Goal: Task Accomplishment & Management: Use online tool/utility

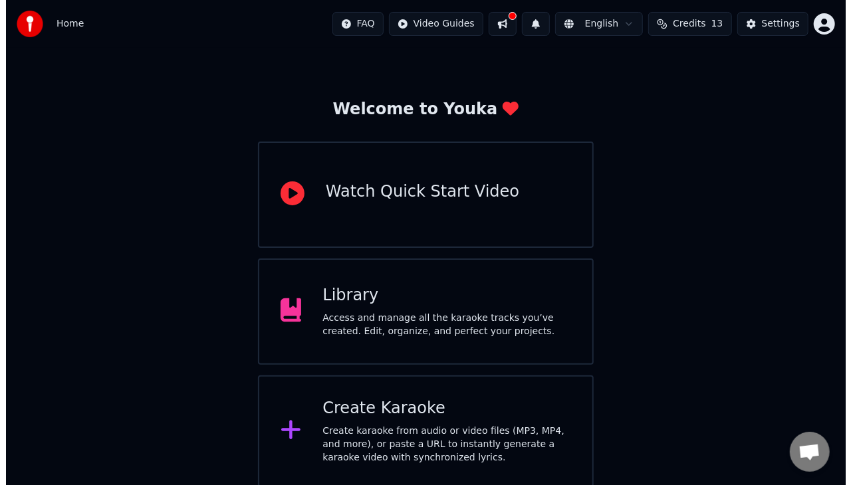
scroll to position [31, 0]
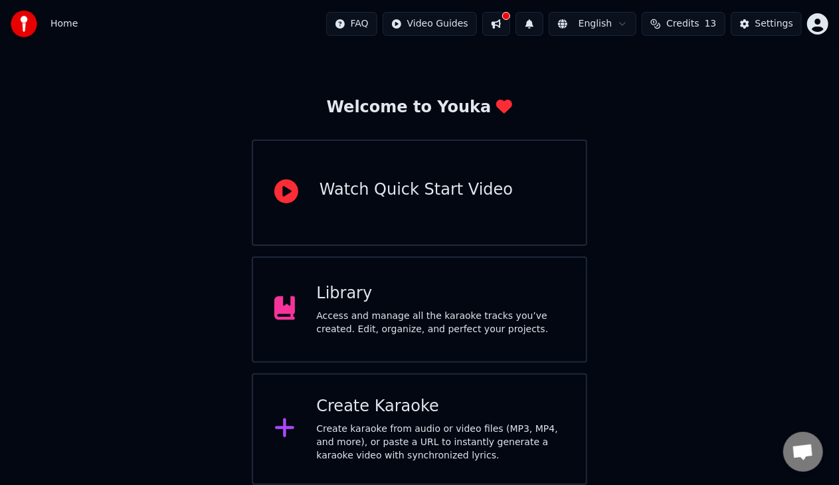
click at [464, 419] on div "Create Karaoke Create karaoke from audio or video files (MP3, MP4, and more), o…" at bounding box center [440, 429] width 249 height 66
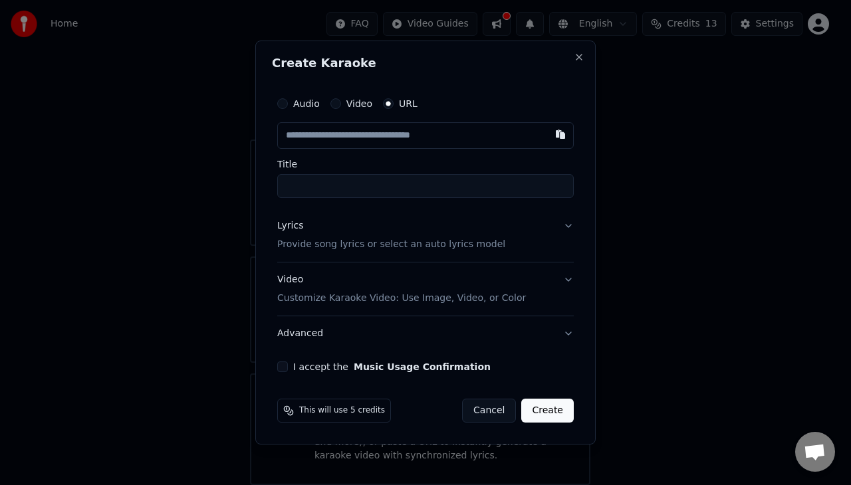
click at [301, 105] on label "Audio" at bounding box center [306, 103] width 27 height 9
click at [288, 105] on button "Audio" at bounding box center [282, 103] width 11 height 11
click at [377, 101] on div "Audio Video URL" at bounding box center [347, 104] width 140 height 11
click at [392, 106] on div "URL" at bounding box center [400, 104] width 35 height 11
click at [383, 104] on button "URL" at bounding box center [388, 104] width 11 height 11
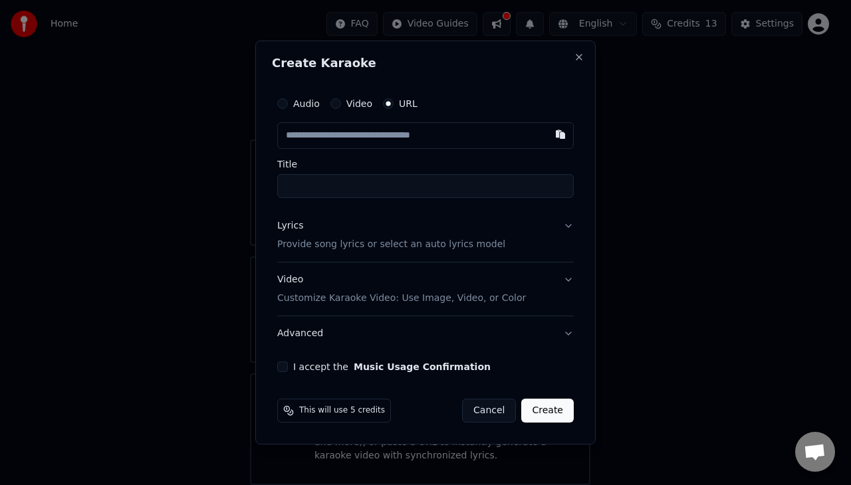
click at [392, 130] on input "text" at bounding box center [425, 135] width 296 height 27
paste input "**********"
type input "**********"
click at [391, 181] on input "Title" at bounding box center [425, 186] width 297 height 24
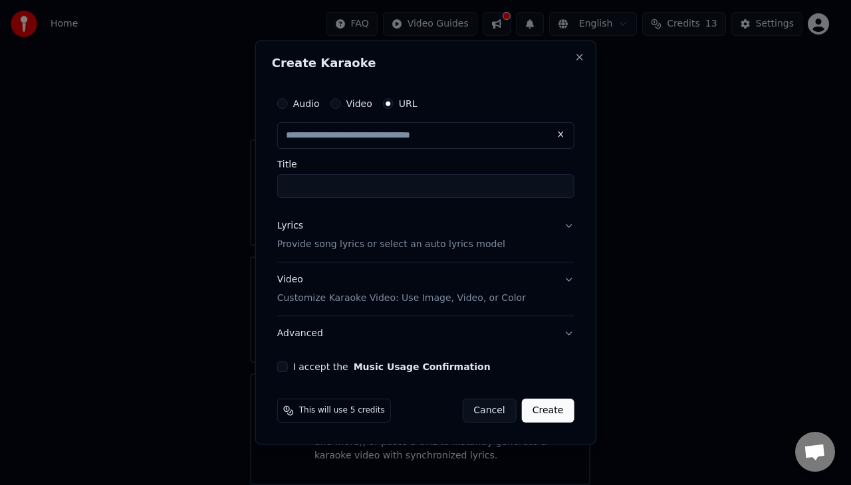
type input "**********"
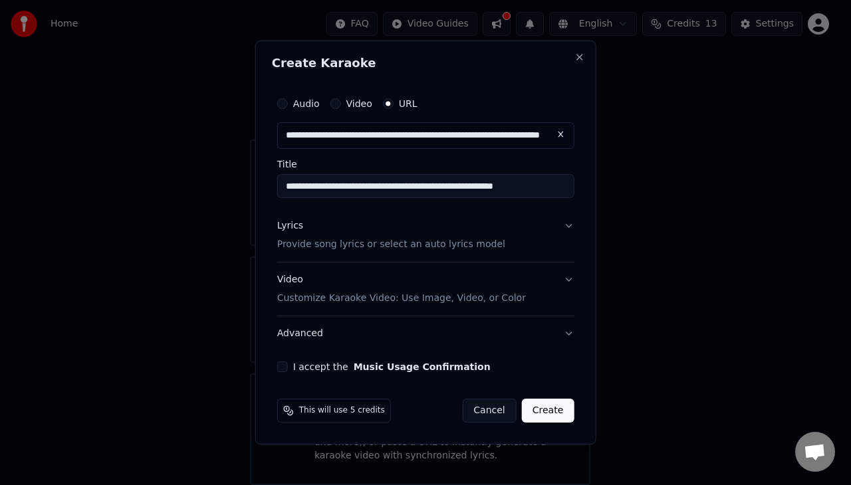
scroll to position [0, 0]
type input "**********"
click at [567, 227] on button "Lyrics Provide song lyrics or select an auto lyrics model" at bounding box center [425, 235] width 297 height 53
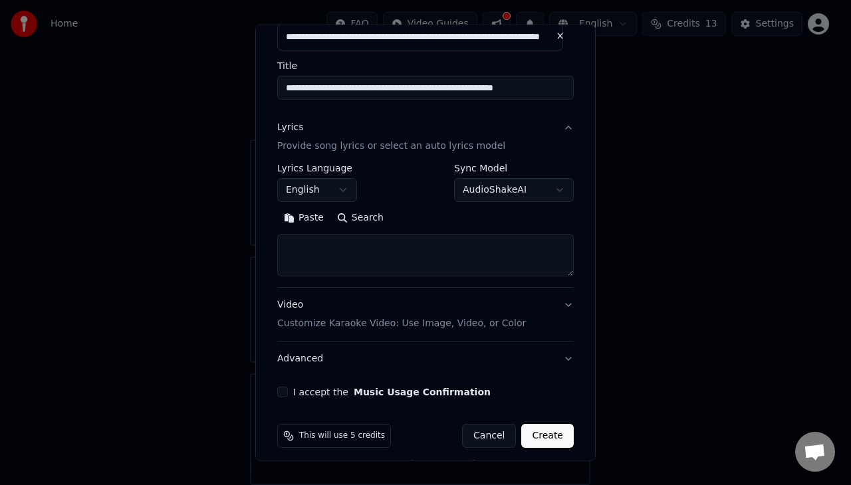
scroll to position [90, 0]
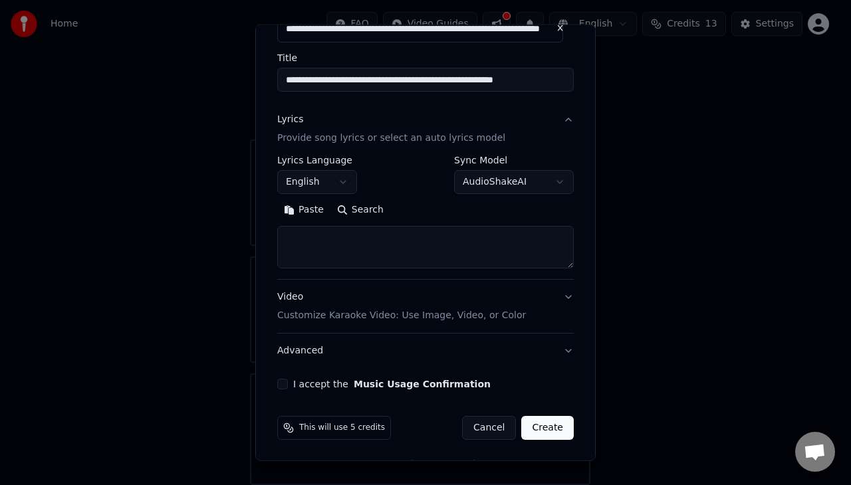
click at [556, 308] on button "Video Customize Karaoke Video: Use Image, Video, or Color" at bounding box center [425, 306] width 296 height 53
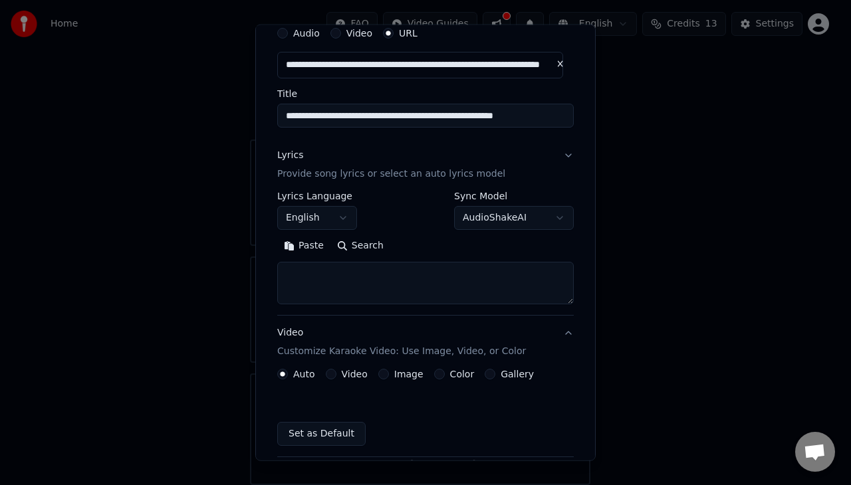
scroll to position [54, 0]
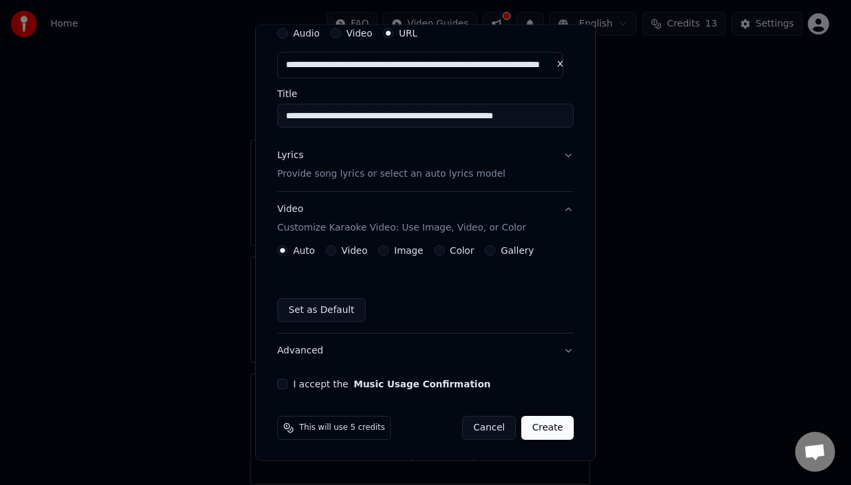
click at [561, 344] on button "Advanced" at bounding box center [425, 351] width 296 height 35
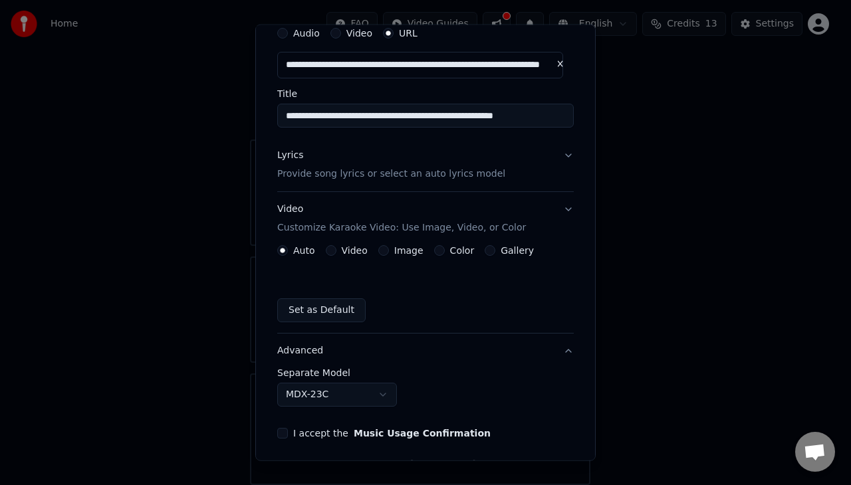
scroll to position [15, 0]
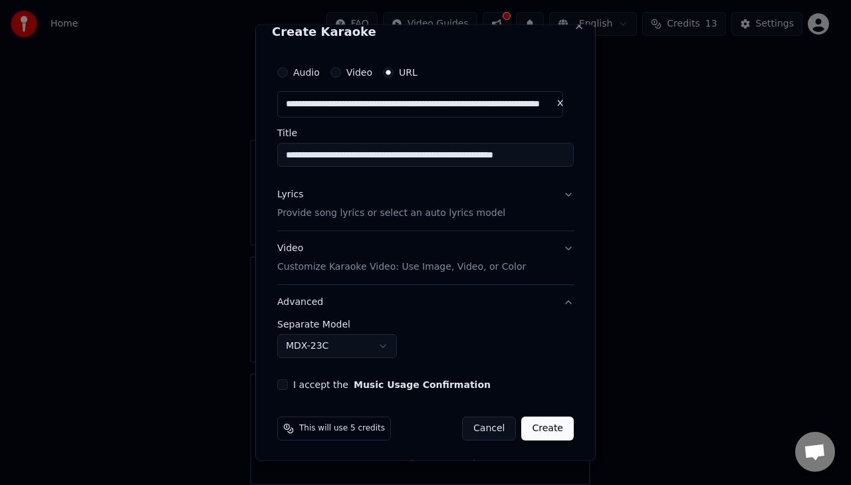
click at [561, 344] on div "**********" at bounding box center [425, 338] width 296 height 39
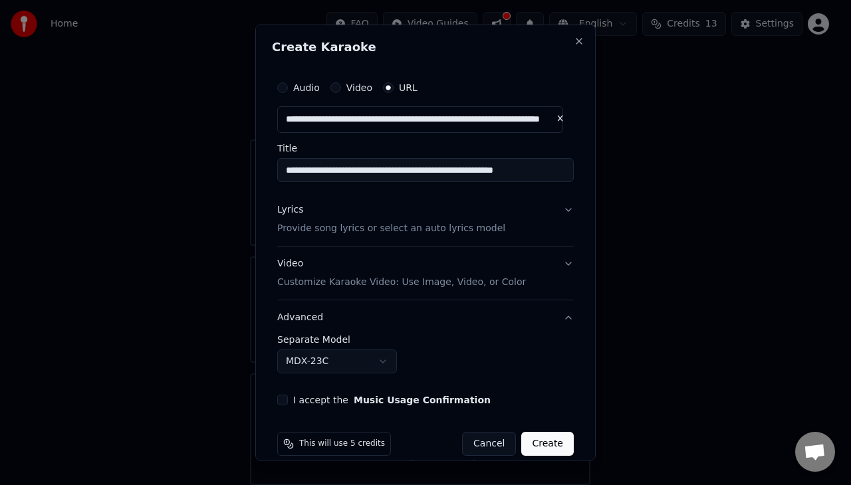
click at [283, 93] on div "Audio Video URL" at bounding box center [425, 87] width 296 height 27
click at [279, 88] on button "Audio" at bounding box center [282, 87] width 11 height 11
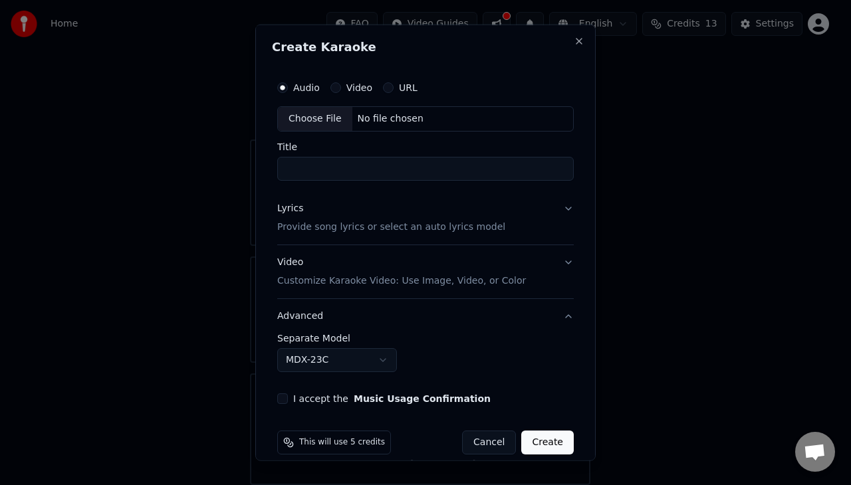
click at [390, 83] on div "URL" at bounding box center [400, 87] width 35 height 11
click at [393, 84] on div "URL" at bounding box center [400, 87] width 35 height 11
click at [383, 89] on button "URL" at bounding box center [388, 87] width 11 height 11
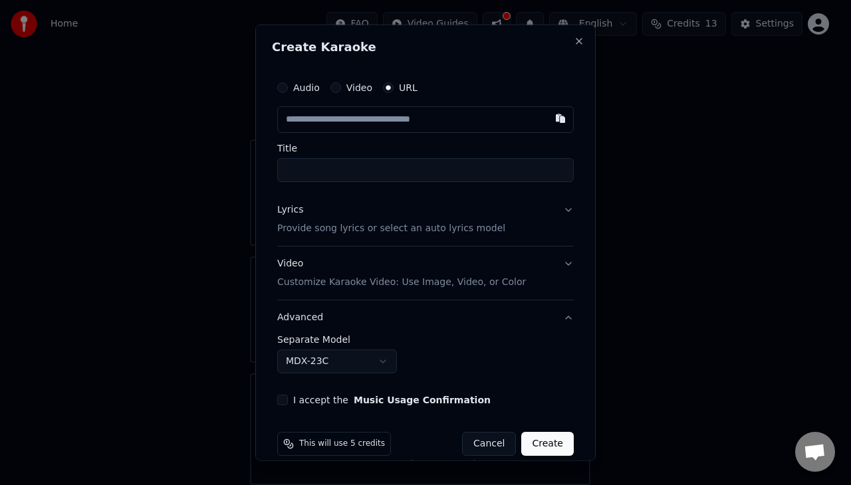
click at [385, 89] on icon "button" at bounding box center [387, 87] width 5 height 5
click at [401, 118] on input "text" at bounding box center [425, 119] width 296 height 27
paste input "**********"
type input "**********"
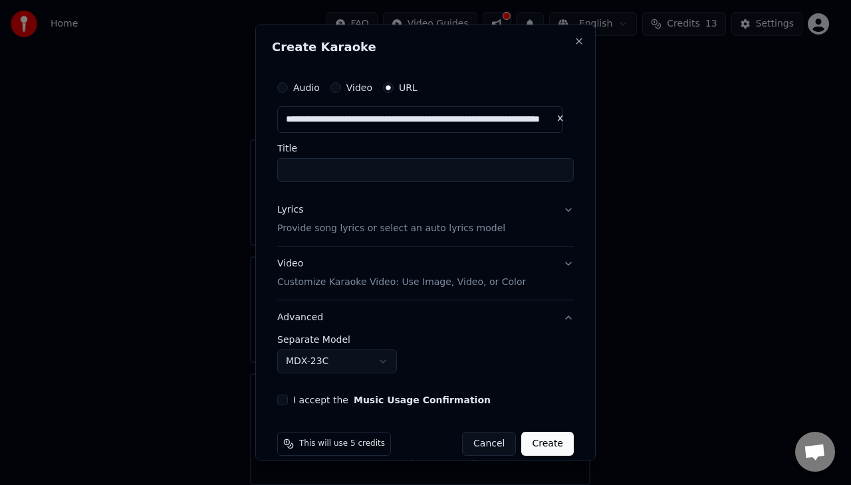
type input "**********"
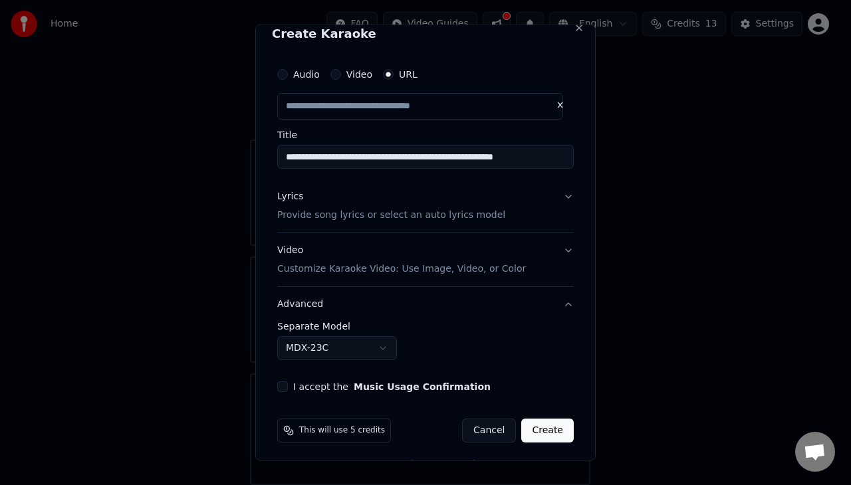
scroll to position [15, 0]
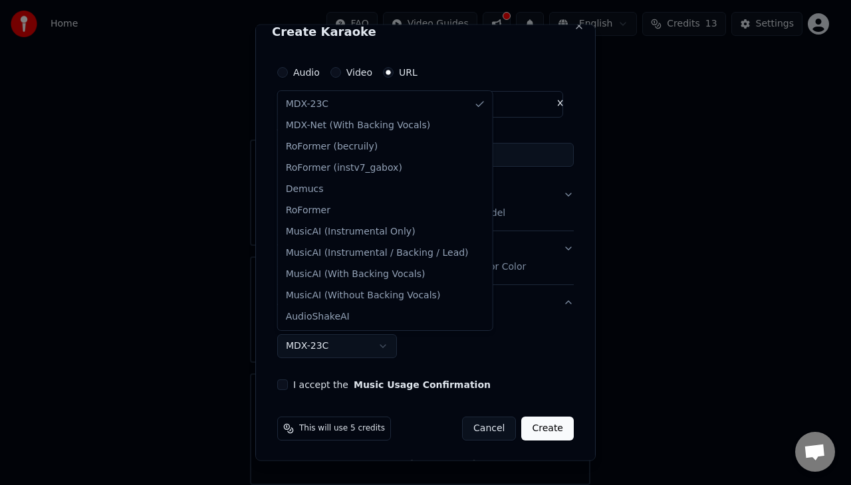
click at [315, 350] on body "**********" at bounding box center [419, 227] width 839 height 516
select select "**********"
type input "**********"
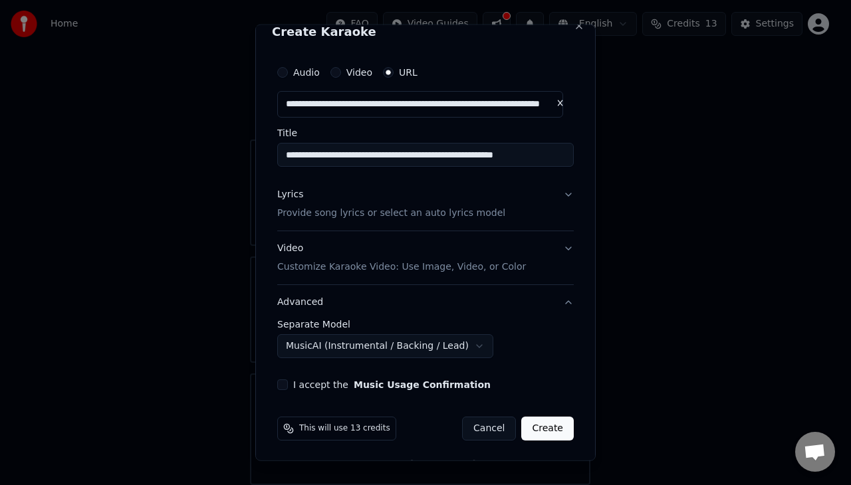
click at [550, 417] on button "Create" at bounding box center [547, 428] width 52 height 24
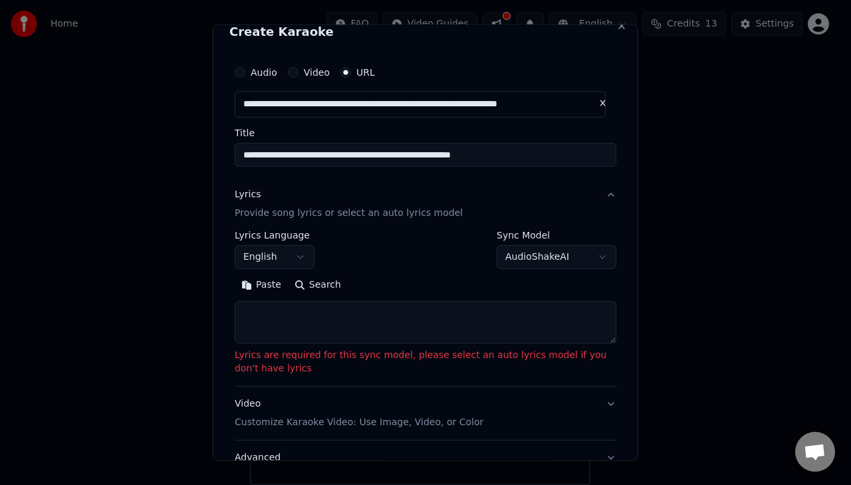
click at [544, 348] on p "Lyrics are required for this sync model, please select an auto lyrics model if …" at bounding box center [425, 361] width 381 height 27
click at [534, 336] on textarea at bounding box center [425, 321] width 381 height 43
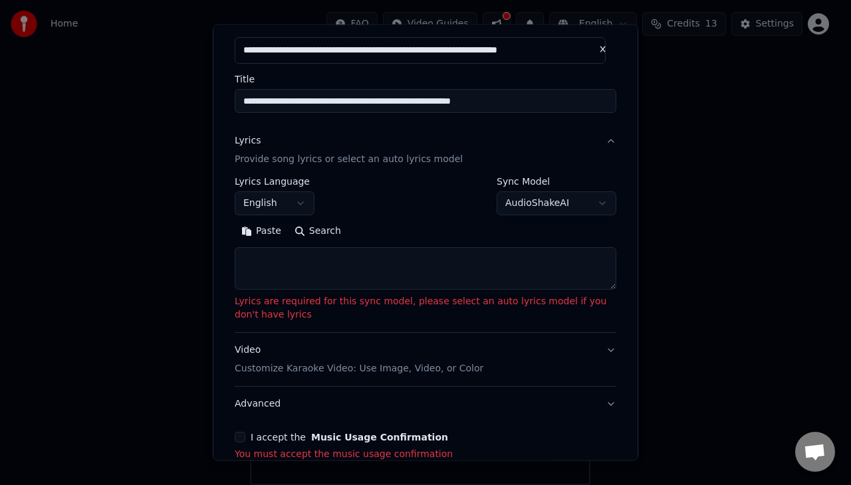
scroll to position [0, 0]
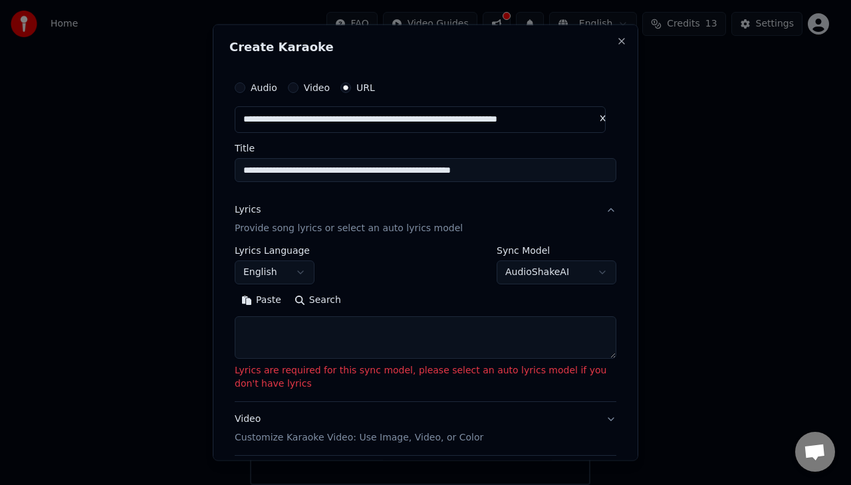
click at [606, 47] on h2 "Create Karaoke" at bounding box center [425, 47] width 392 height 12
click at [616, 43] on button "Close" at bounding box center [621, 41] width 11 height 11
select select
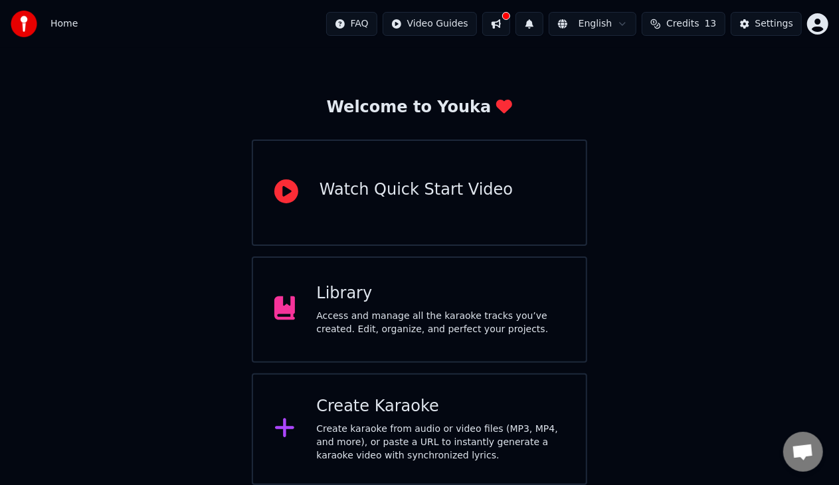
click at [497, 438] on div "Create karaoke from audio or video files (MP3, MP4, and more), or paste a URL t…" at bounding box center [440, 443] width 249 height 40
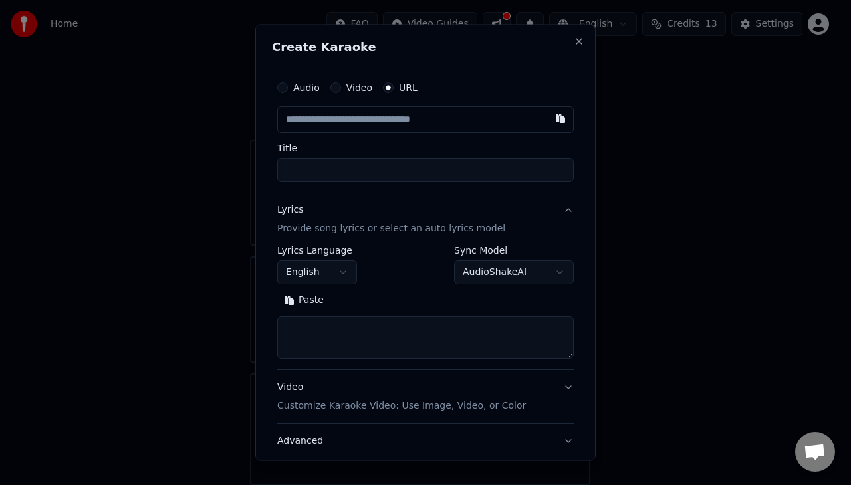
click at [490, 120] on input "text" at bounding box center [425, 119] width 296 height 27
type input "**********"
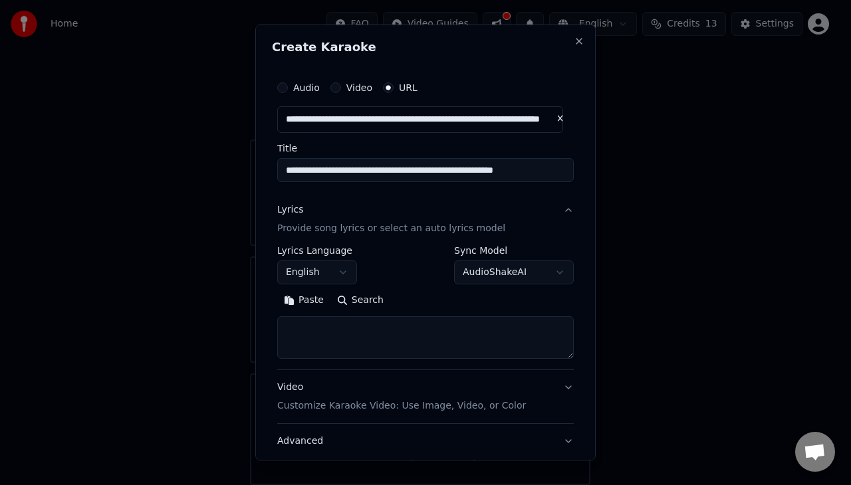
type input "**********"
click at [506, 173] on input "**********" at bounding box center [425, 170] width 296 height 24
click at [360, 265] on div "**********" at bounding box center [425, 264] width 296 height 39
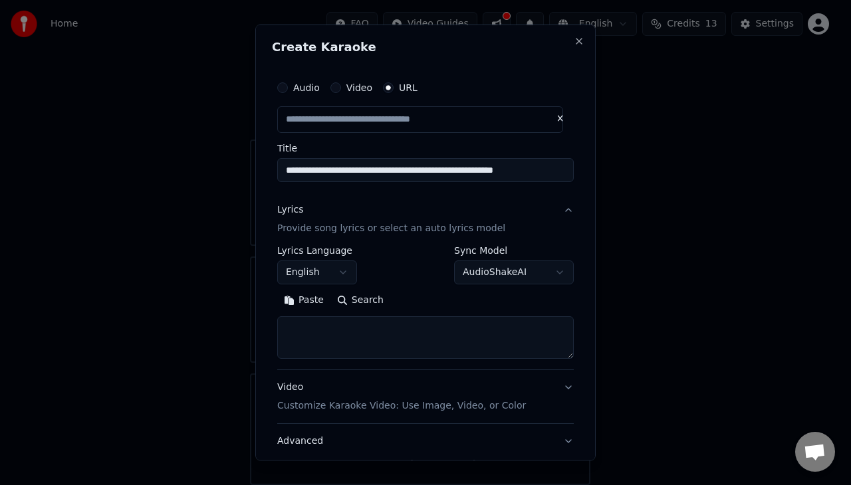
click at [354, 265] on button "English" at bounding box center [317, 272] width 80 height 24
click at [354, 265] on body "**********" at bounding box center [419, 227] width 839 height 516
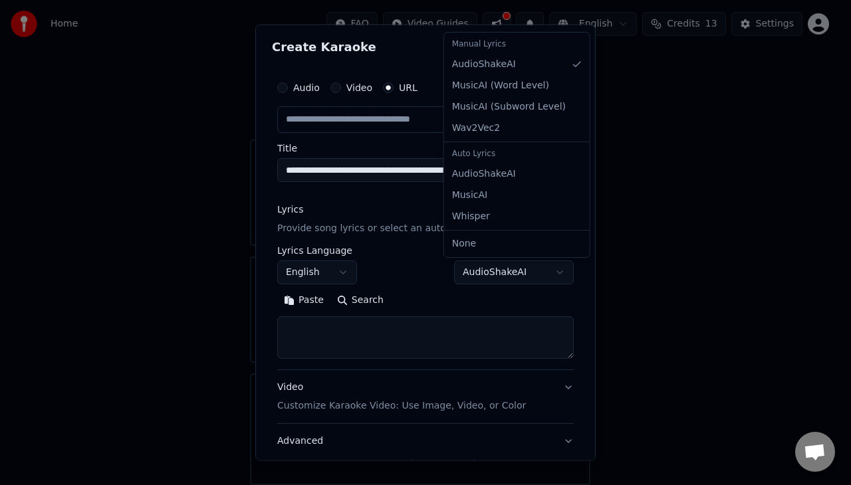
click at [554, 281] on body "**********" at bounding box center [419, 227] width 839 height 516
select select "****"
type input "**********"
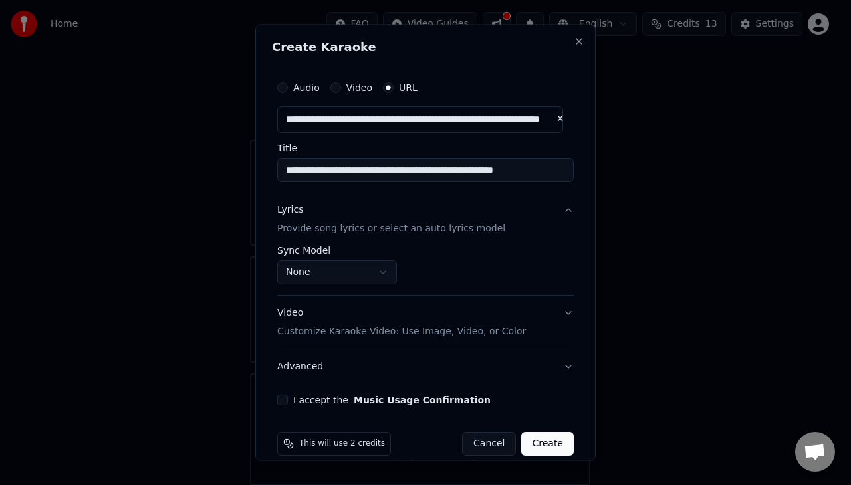
scroll to position [15, 0]
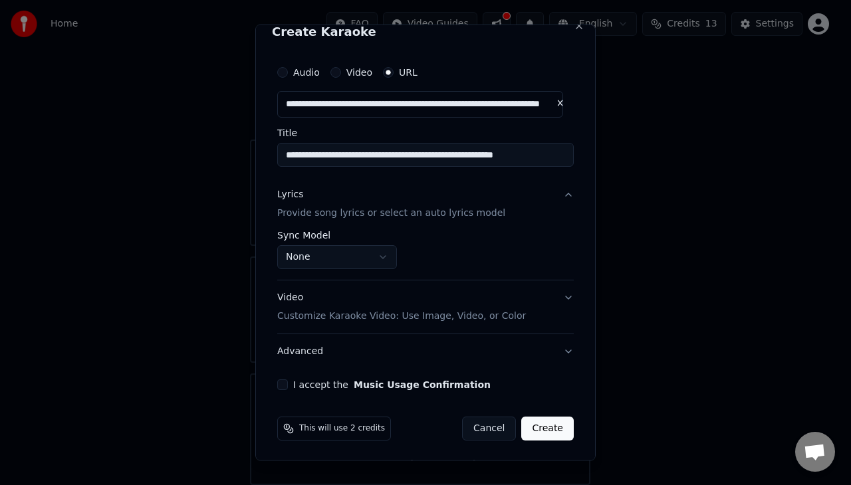
click at [423, 389] on button "Music Usage Confirmation" at bounding box center [422, 383] width 137 height 9
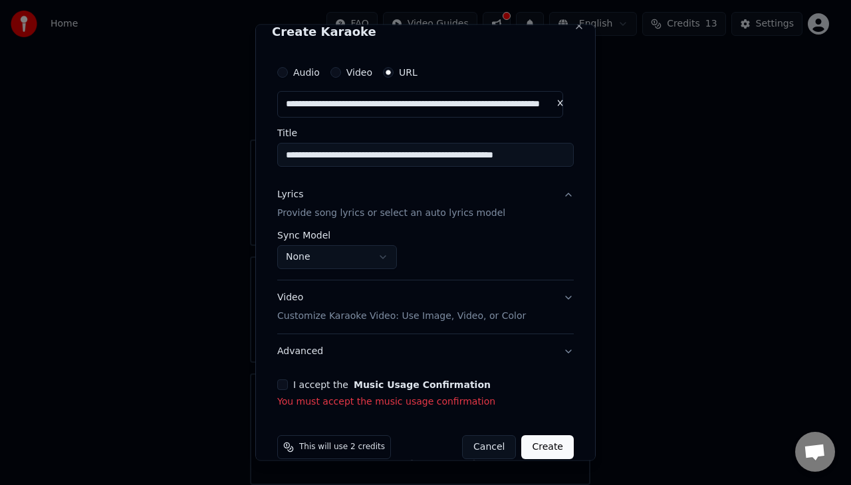
click at [550, 303] on button "Video Customize Karaoke Video: Use Image, Video, or Color" at bounding box center [425, 306] width 296 height 53
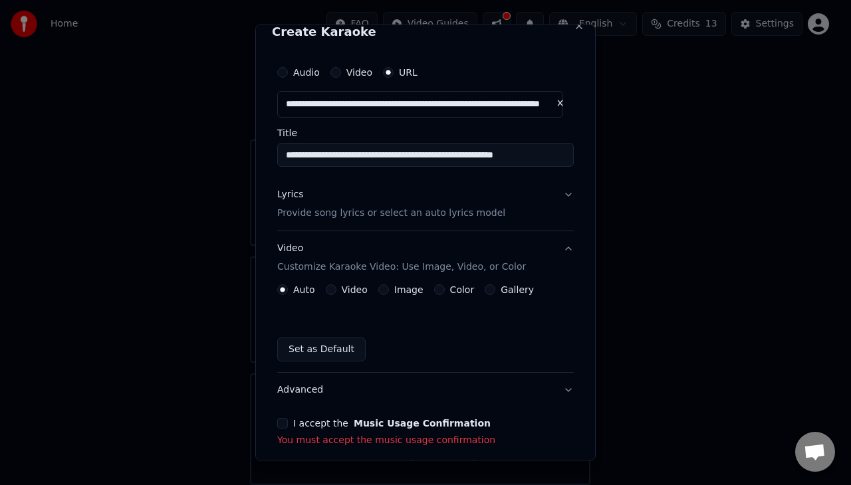
click at [298, 289] on label "Auto" at bounding box center [304, 288] width 22 height 9
click at [288, 289] on button "Auto" at bounding box center [282, 289] width 11 height 11
click at [298, 289] on label "Auto" at bounding box center [304, 288] width 22 height 9
click at [288, 289] on button "Auto" at bounding box center [282, 289] width 11 height 11
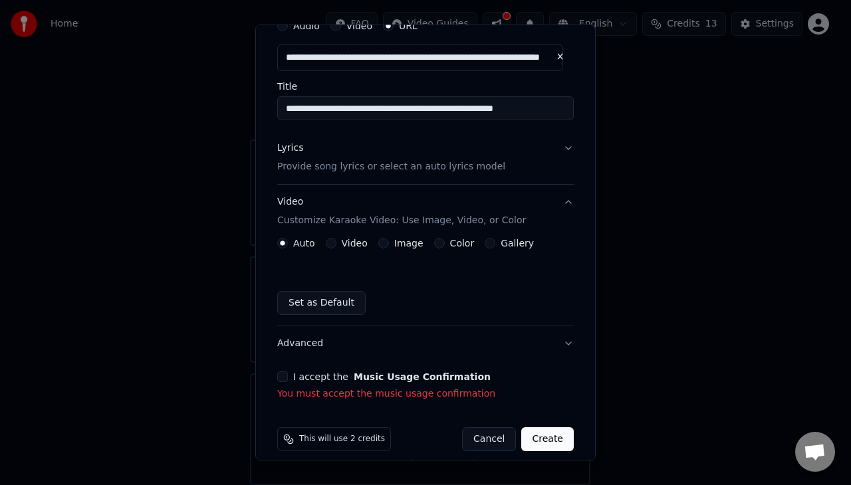
scroll to position [72, 0]
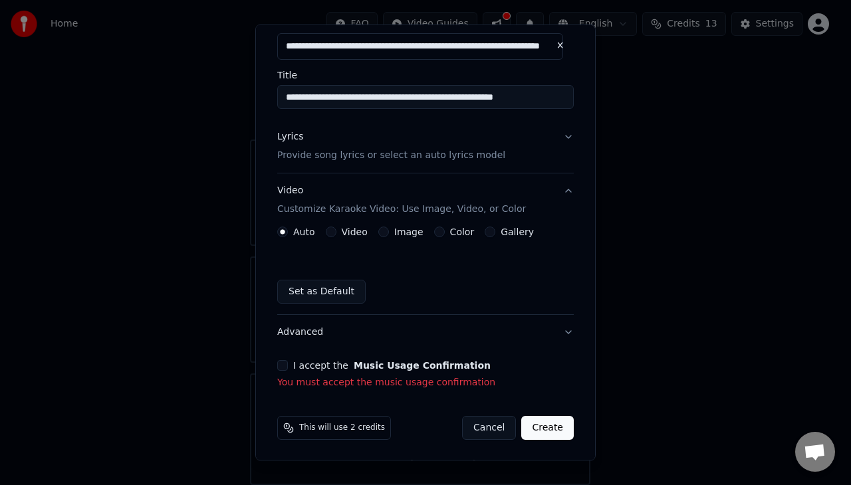
click at [433, 373] on div "I accept the Music Usage Confirmation You must accept the music usage confirmat…" at bounding box center [425, 374] width 296 height 29
click at [283, 365] on button "I accept the Music Usage Confirmation" at bounding box center [282, 365] width 11 height 11
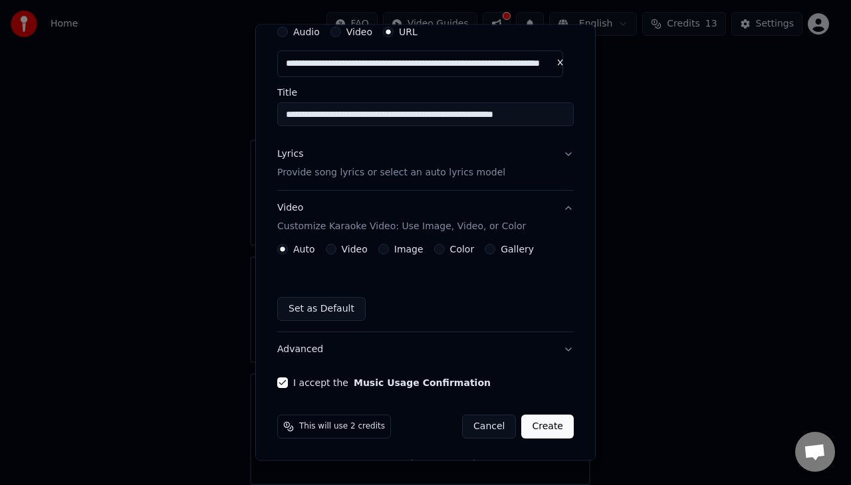
scroll to position [54, 0]
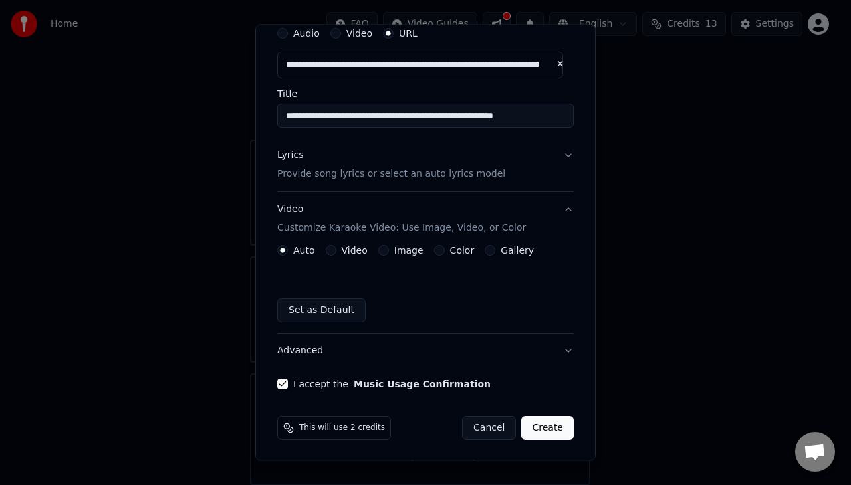
click at [525, 425] on button "Create" at bounding box center [547, 428] width 52 height 24
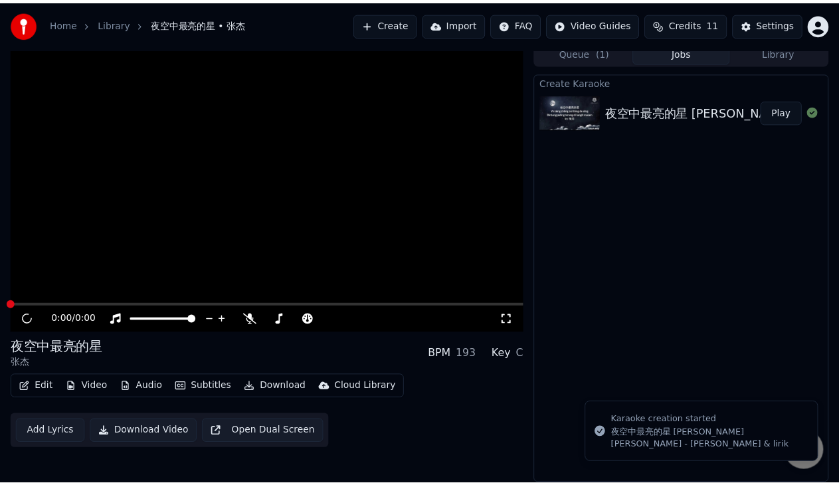
scroll to position [7, 0]
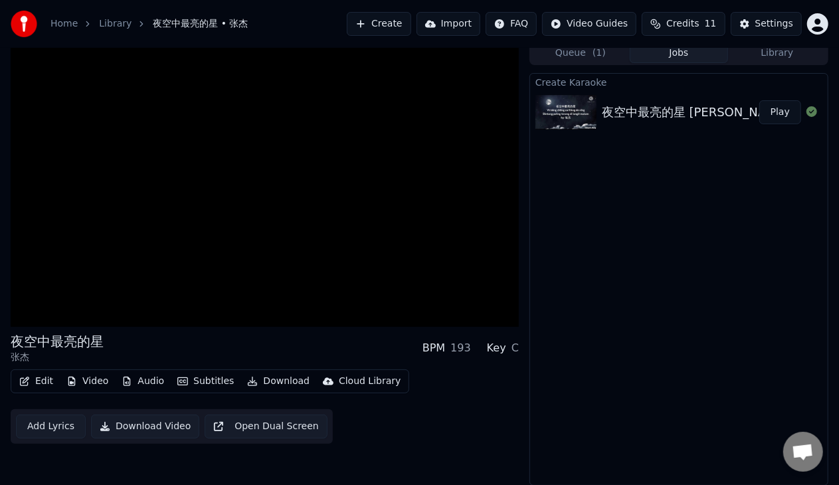
click at [136, 381] on button "Audio" at bounding box center [142, 381] width 53 height 19
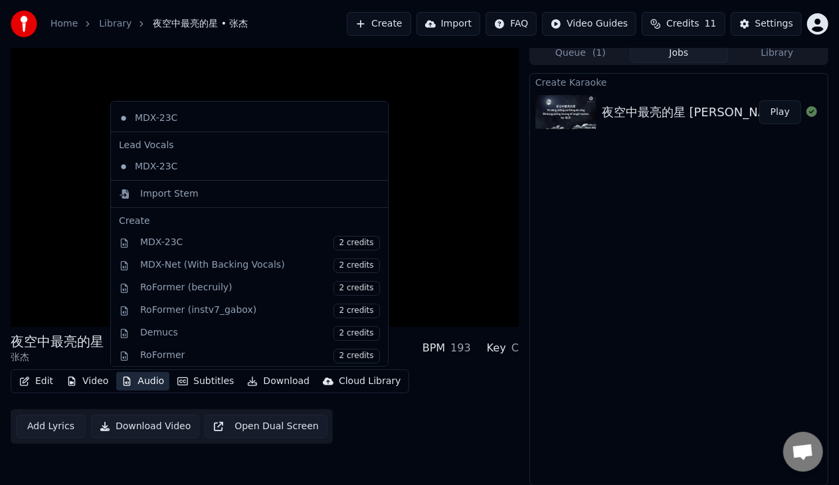
scroll to position [0, 0]
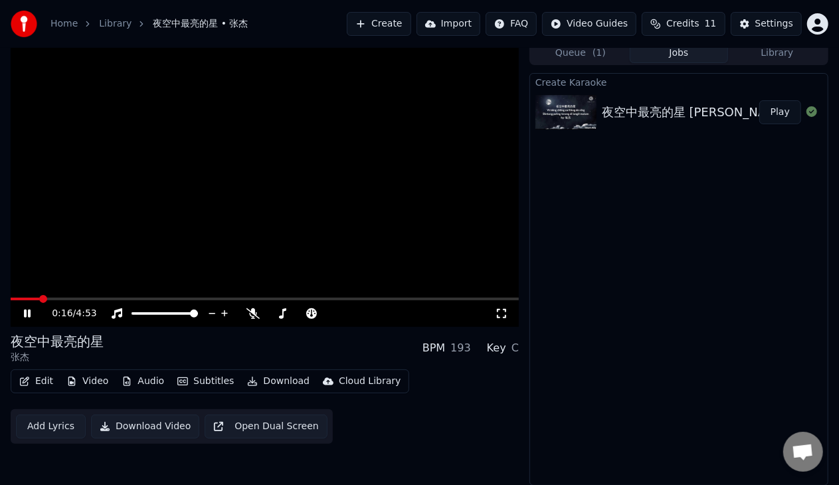
click at [474, 433] on div "Edit Video Audio Subtitles Download Cloud Library Add Lyrics Download Video Ope…" at bounding box center [265, 406] width 508 height 74
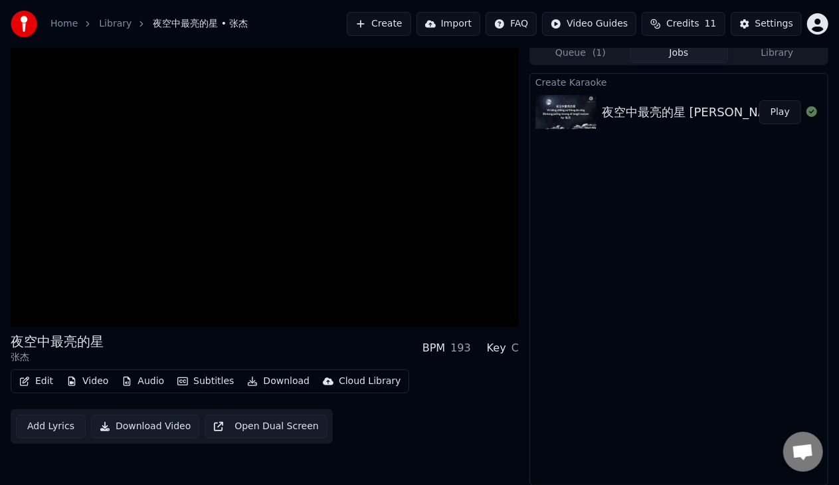
click at [268, 386] on button "Download" at bounding box center [278, 381] width 73 height 19
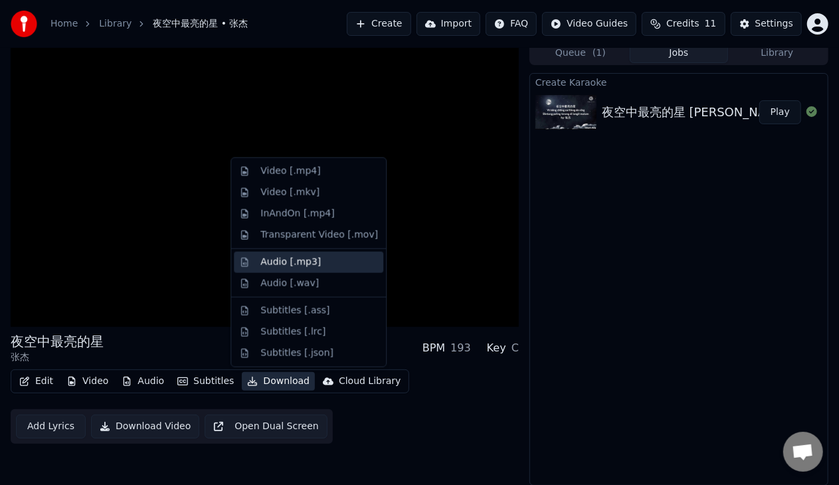
click at [319, 262] on div "Audio [.mp3]" at bounding box center [319, 262] width 118 height 13
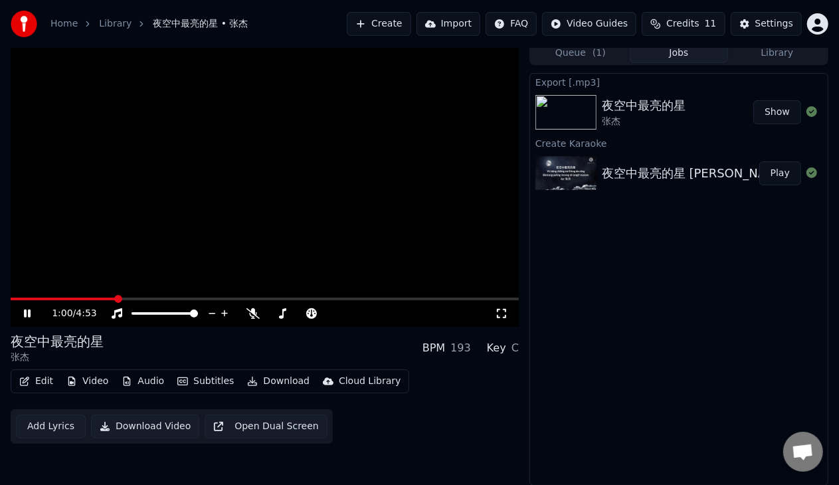
click at [516, 348] on div "C" at bounding box center [515, 348] width 7 height 16
click at [506, 351] on div "Key" at bounding box center [496, 348] width 19 height 16
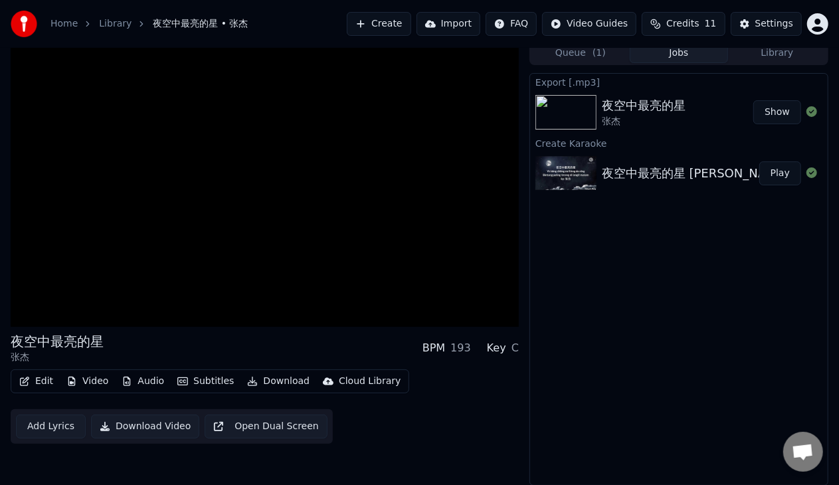
click at [516, 366] on div "夜空中最亮的星 张杰 BPM 193 Key C Edit Video Audio Subtitles Download Cloud Library Add …" at bounding box center [265, 388] width 508 height 112
click at [516, 347] on div "C" at bounding box center [515, 348] width 7 height 16
click at [775, 115] on button "Show" at bounding box center [778, 112] width 48 height 24
click at [352, 409] on div "Edit Video Audio Subtitles Download Cloud Library Add Lyrics Download Video Ope…" at bounding box center [265, 406] width 508 height 74
click at [502, 350] on div "Key" at bounding box center [496, 348] width 19 height 16
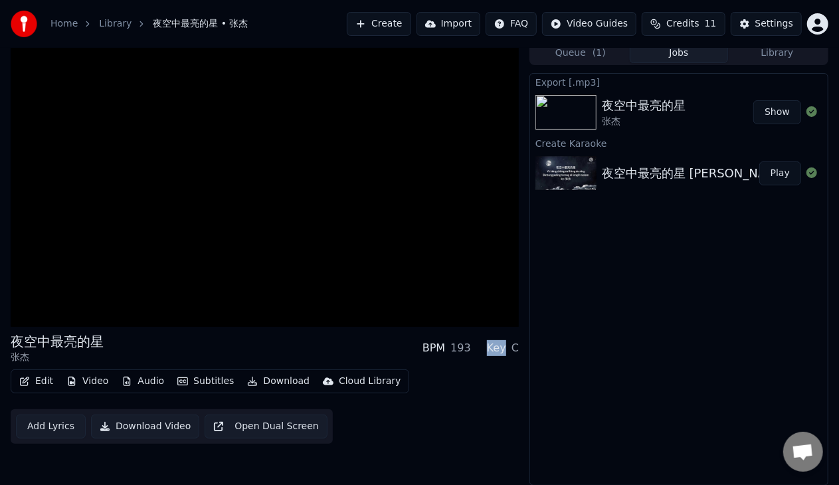
click at [502, 350] on div "Key" at bounding box center [496, 348] width 19 height 16
click at [522, 350] on div "夜空中最亮的星 张杰 BPM 193 Key C Edit Video Audio Subtitles Download Cloud Library Add …" at bounding box center [419, 263] width 839 height 445
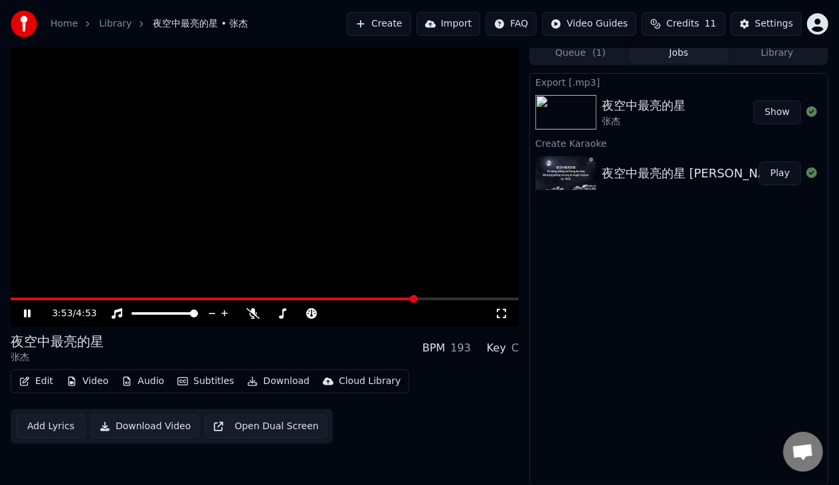
click at [422, 228] on video at bounding box center [265, 184] width 508 height 286
click at [514, 348] on div "C" at bounding box center [515, 348] width 7 height 16
click at [503, 348] on div "Key" at bounding box center [496, 348] width 19 height 16
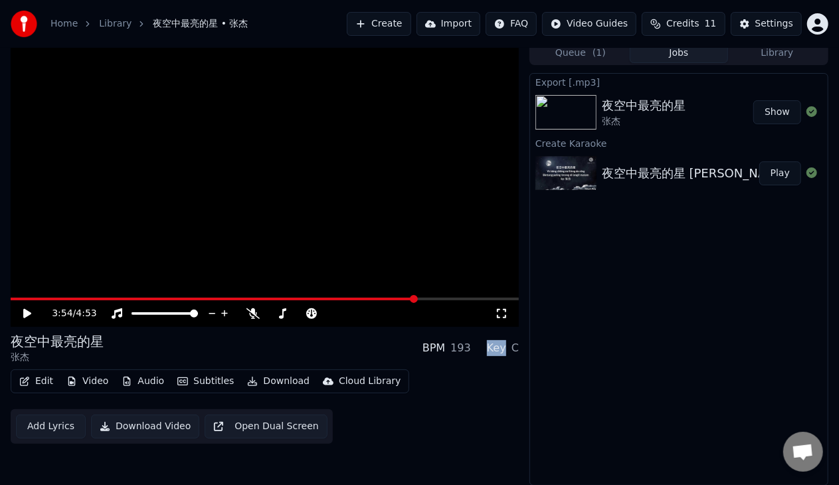
click at [503, 348] on div "Key" at bounding box center [496, 348] width 19 height 16
click at [465, 348] on div "193" at bounding box center [461, 348] width 21 height 16
click at [494, 348] on div "Key" at bounding box center [496, 348] width 19 height 16
click at [511, 348] on div "Key C" at bounding box center [503, 348] width 32 height 16
click at [22, 383] on icon "button" at bounding box center [24, 381] width 11 height 9
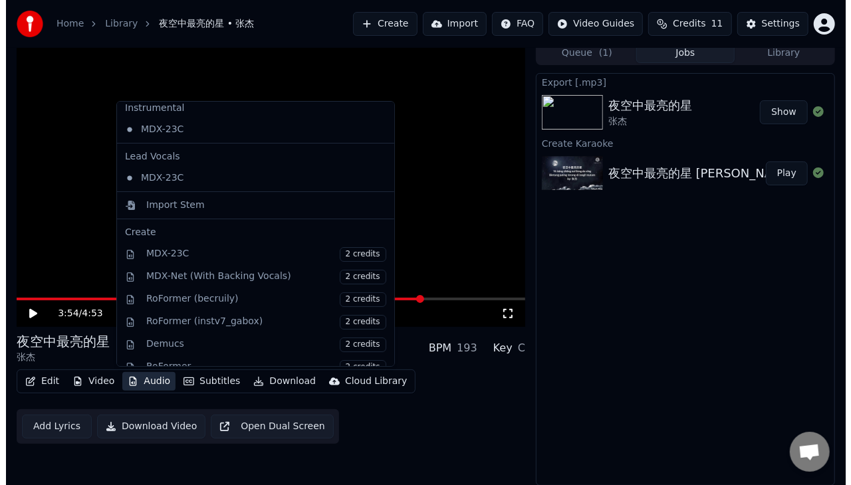
scroll to position [3, 0]
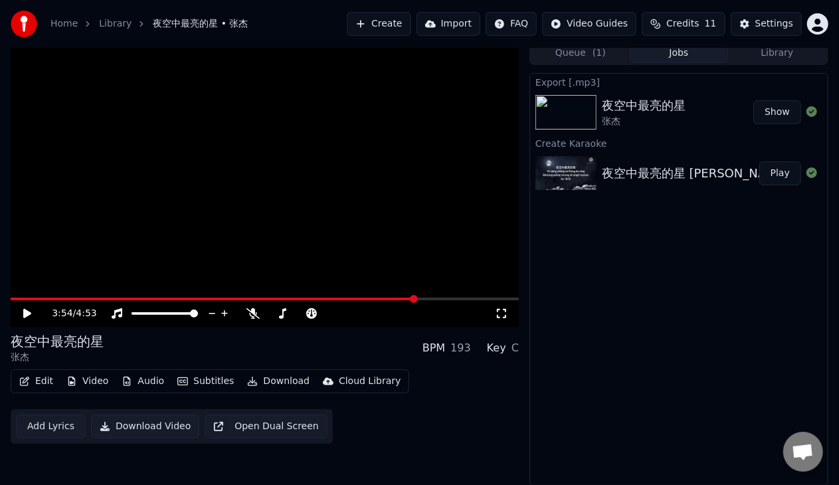
click at [500, 391] on div "Edit Video Audio Subtitles Download Cloud Library Add Lyrics Download Video Ope…" at bounding box center [265, 406] width 508 height 74
click at [376, 21] on button "Create" at bounding box center [379, 24] width 64 height 24
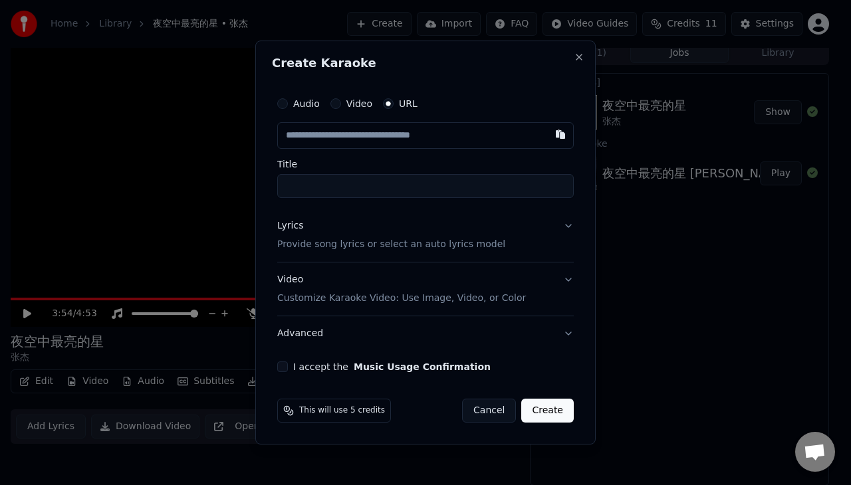
click at [405, 134] on input "text" at bounding box center [425, 135] width 296 height 27
click at [417, 371] on button "Music Usage Confirmation" at bounding box center [422, 366] width 137 height 9
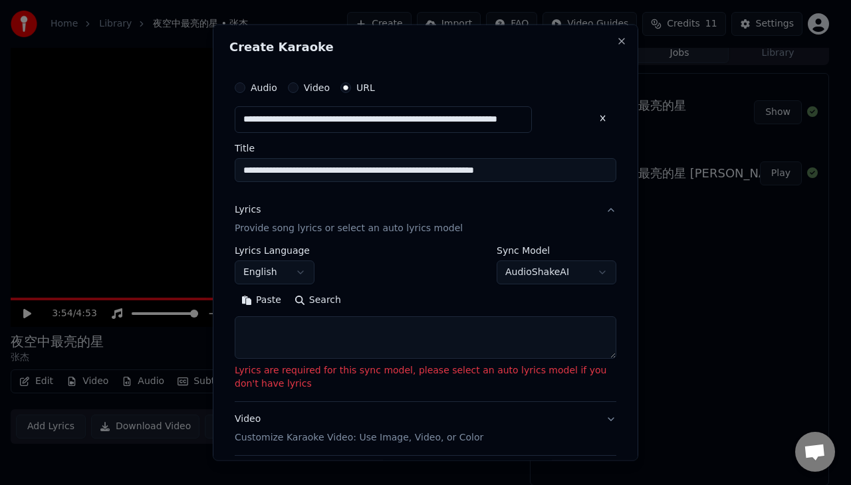
type input "**********"
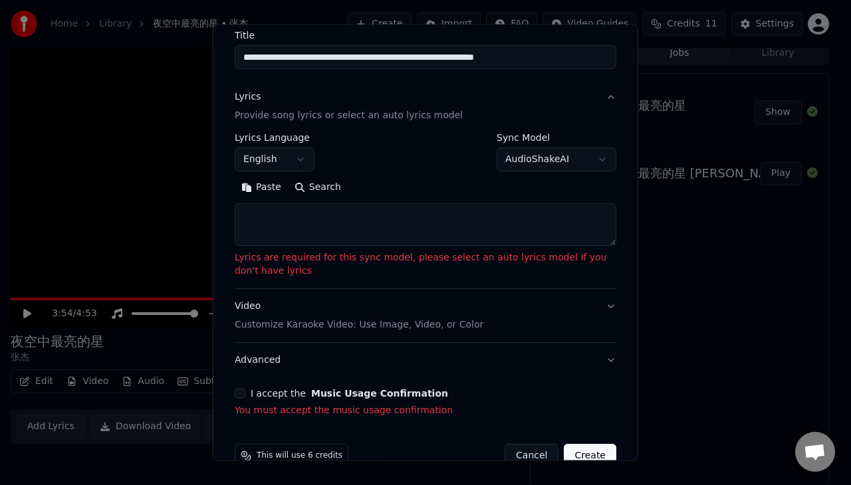
scroll to position [140, 0]
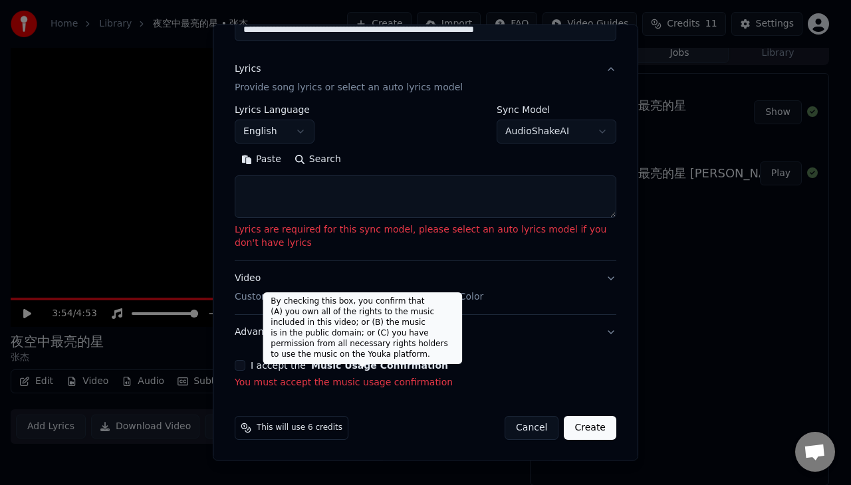
click at [357, 363] on button "Music Usage Confirmation" at bounding box center [379, 365] width 137 height 9
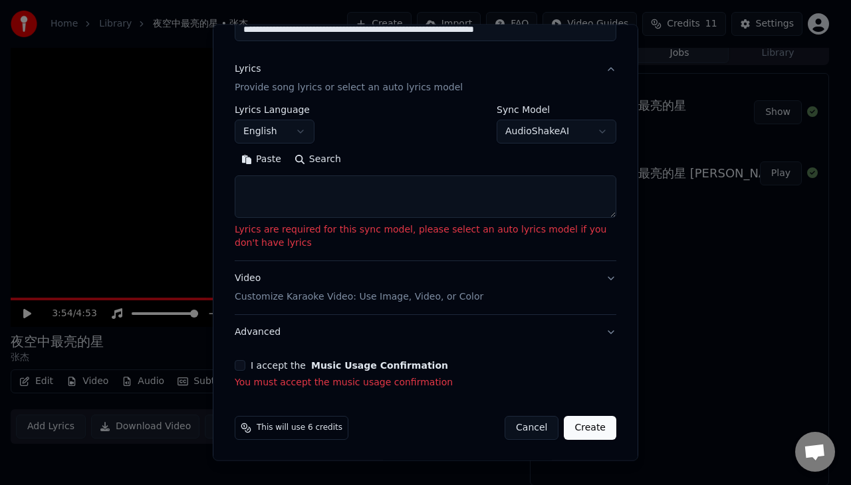
click at [326, 361] on button "Music Usage Confirmation" at bounding box center [379, 365] width 137 height 9
click at [235, 365] on button "I accept the Music Usage Confirmation" at bounding box center [240, 365] width 11 height 11
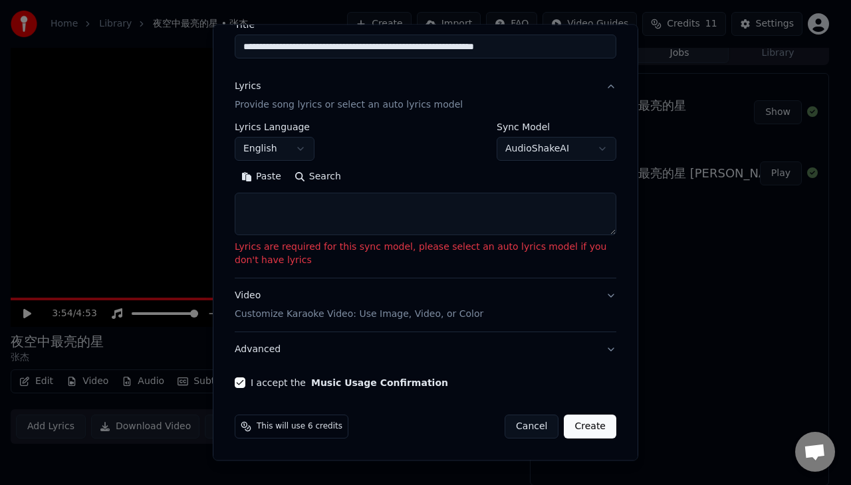
scroll to position [122, 0]
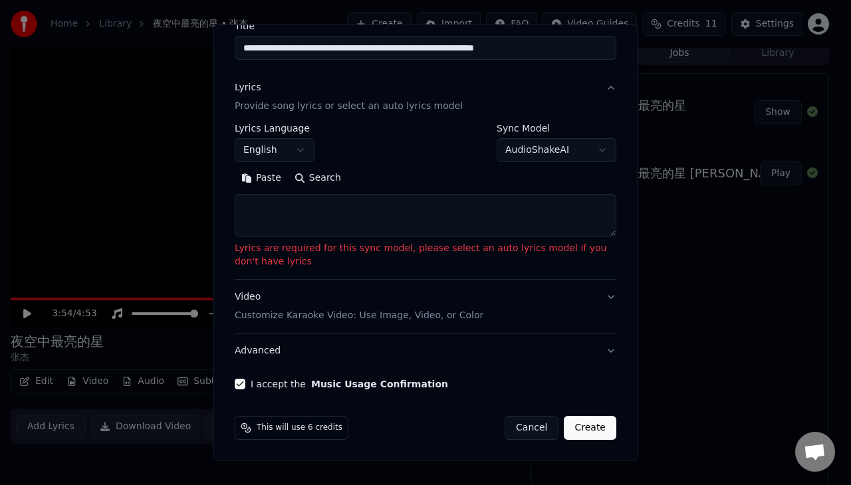
click at [558, 214] on textarea at bounding box center [425, 215] width 381 height 43
click at [599, 178] on div "Paste Search" at bounding box center [425, 177] width 381 height 21
click at [465, 173] on div "Paste Search" at bounding box center [425, 177] width 381 height 21
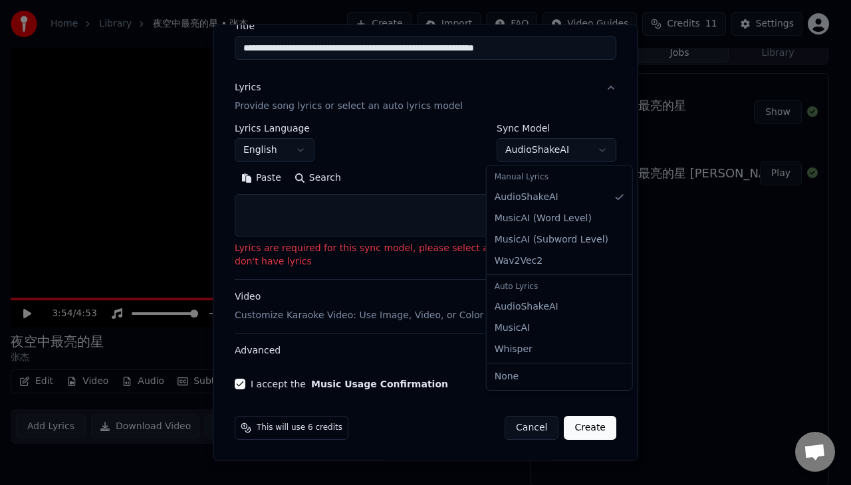
click at [583, 160] on body "**********" at bounding box center [419, 235] width 839 height 485
select select "****"
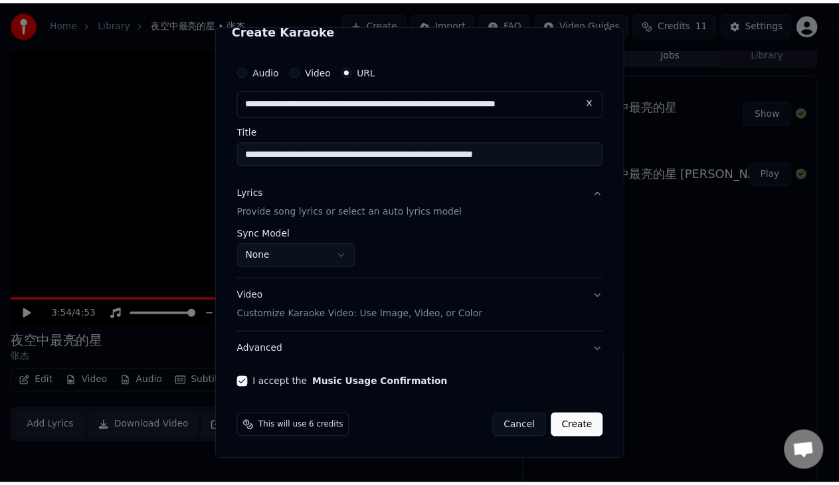
scroll to position [15, 0]
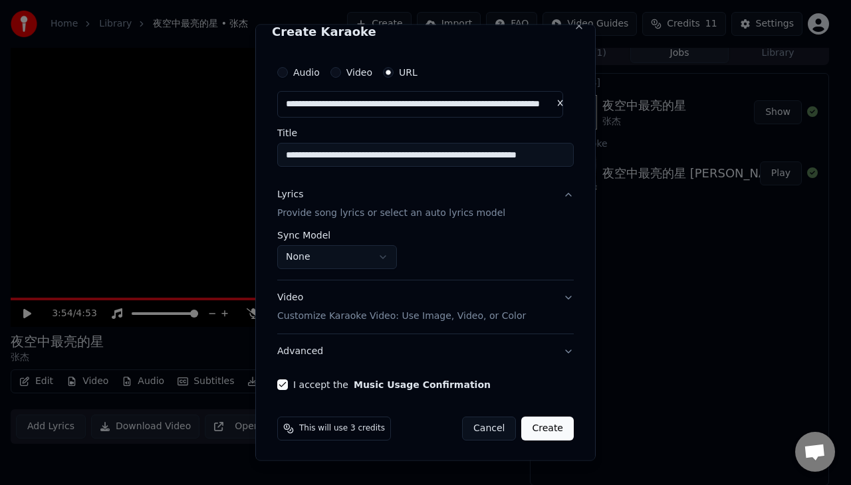
click at [529, 426] on button "Create" at bounding box center [547, 428] width 52 height 24
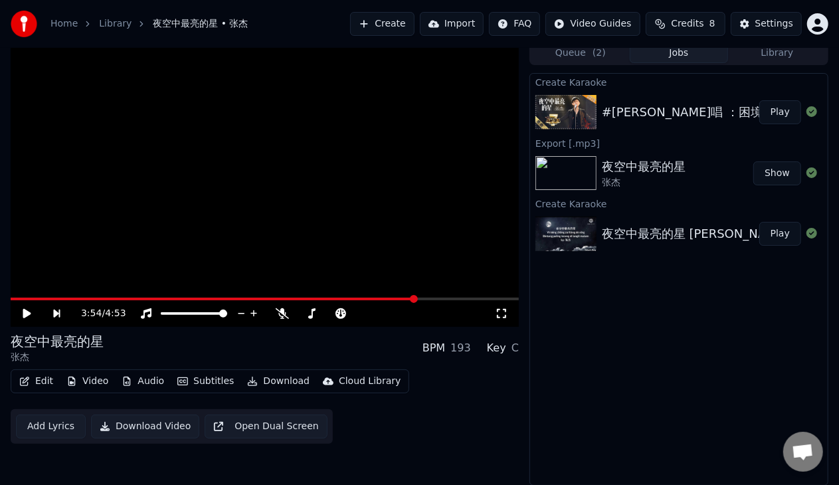
click at [776, 108] on button "Play" at bounding box center [781, 112] width 42 height 24
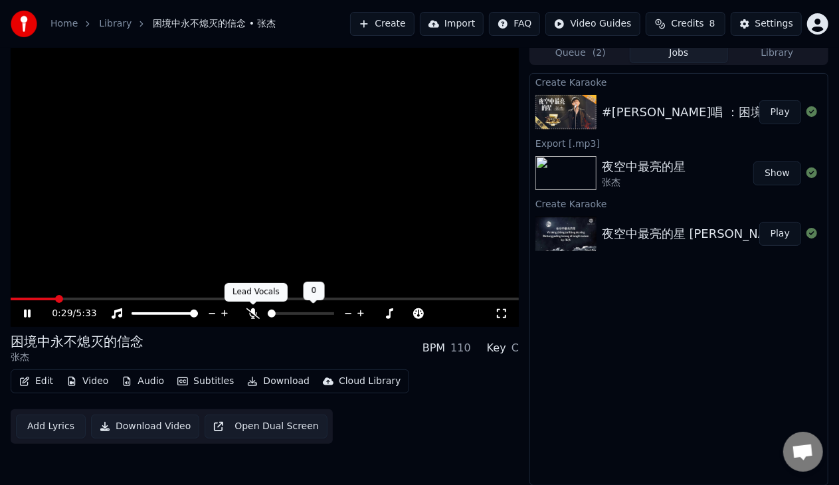
click at [257, 310] on icon at bounding box center [253, 313] width 13 height 11
click at [282, 313] on span at bounding box center [275, 313] width 14 height 3
click at [268, 312] on span at bounding box center [272, 314] width 8 height 8
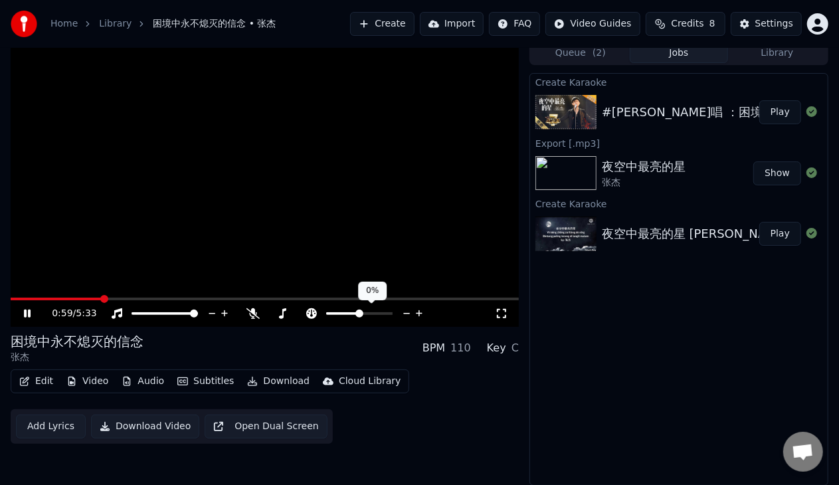
click at [420, 310] on icon at bounding box center [419, 313] width 13 height 13
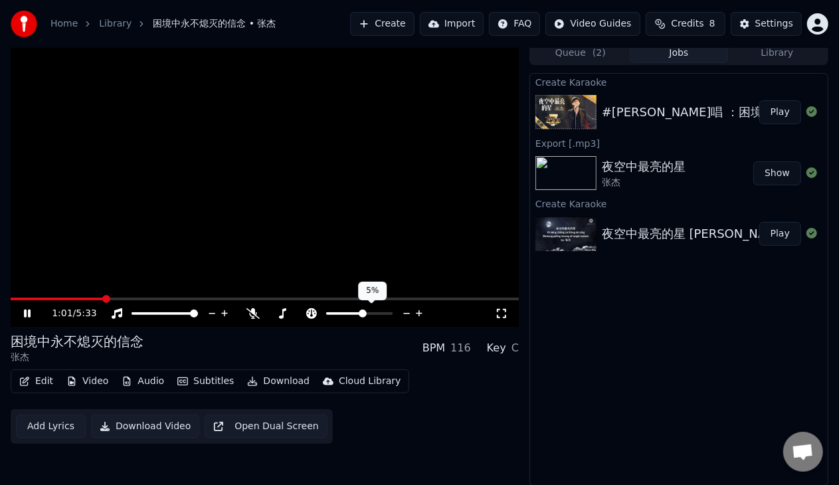
click at [420, 310] on icon at bounding box center [419, 313] width 13 height 13
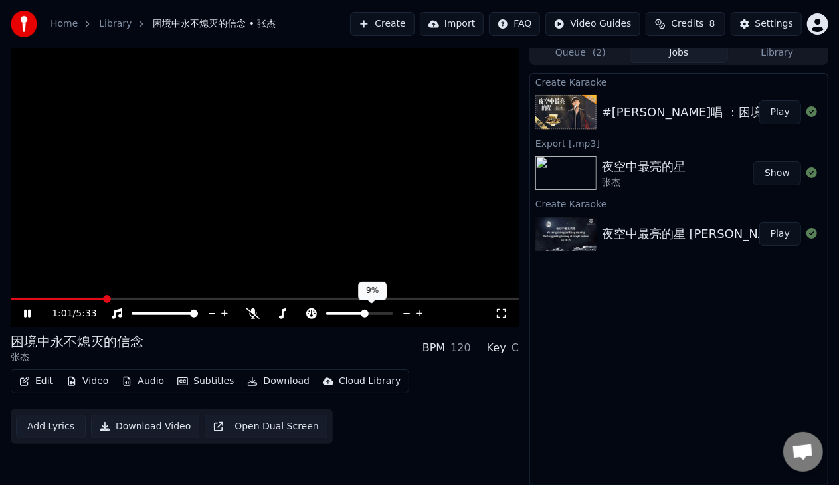
click at [420, 310] on icon at bounding box center [419, 313] width 13 height 13
click at [405, 311] on icon at bounding box center [407, 313] width 13 height 13
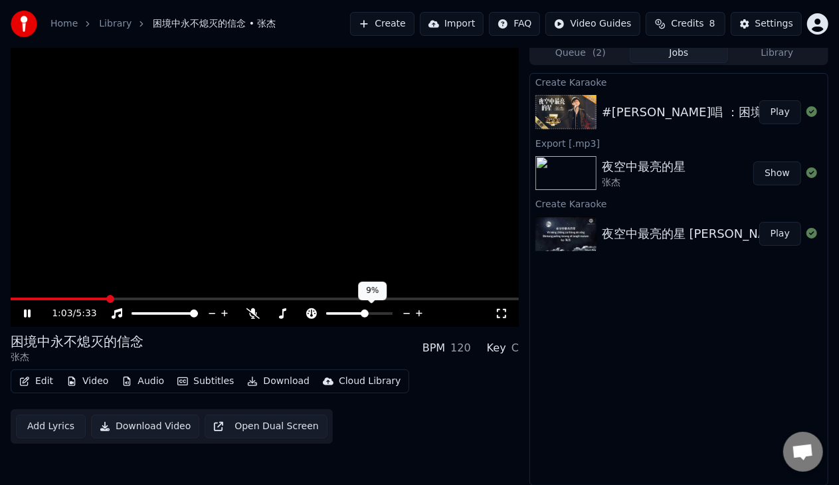
click at [405, 311] on icon at bounding box center [407, 313] width 13 height 13
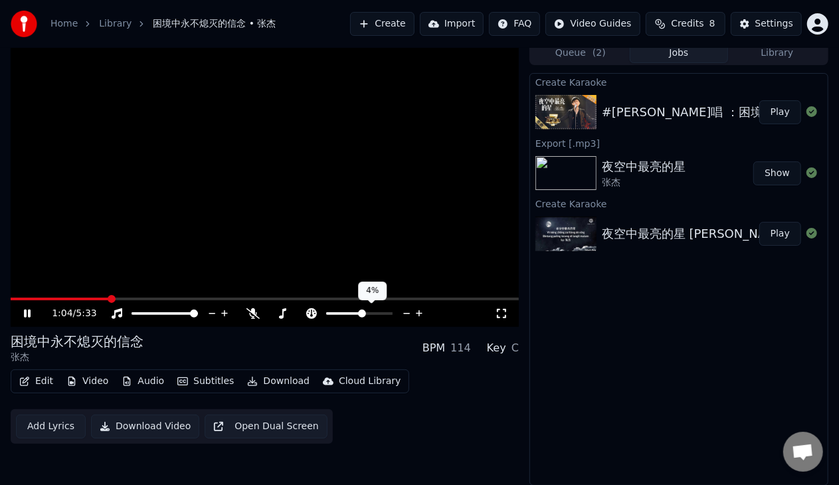
click at [405, 311] on icon at bounding box center [407, 313] width 13 height 13
click at [400, 237] on video at bounding box center [265, 184] width 508 height 286
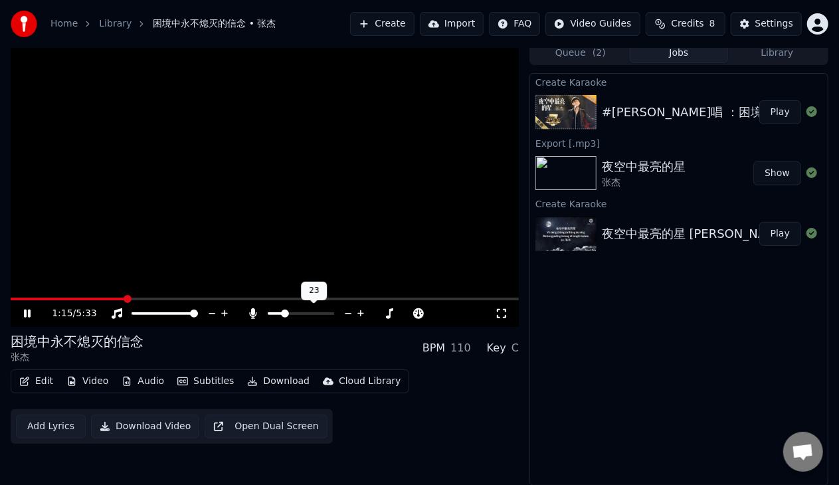
click at [283, 312] on span at bounding box center [301, 313] width 66 height 3
click at [334, 318] on span at bounding box center [330, 314] width 8 height 8
click at [25, 315] on icon at bounding box center [27, 314] width 7 height 8
